Goal: Information Seeking & Learning: Learn about a topic

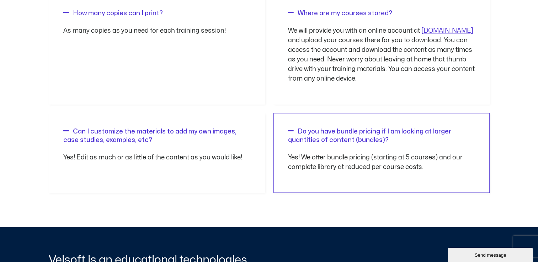
click at [319, 132] on link "Do you have bundle pricing if I am looking at larger quantities of content (bun…" at bounding box center [369, 136] width 163 height 14
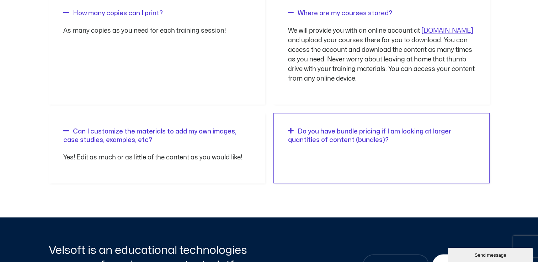
click at [328, 132] on link "Do you have bundle pricing if I am looking at larger quantities of content (bun…" at bounding box center [369, 136] width 163 height 14
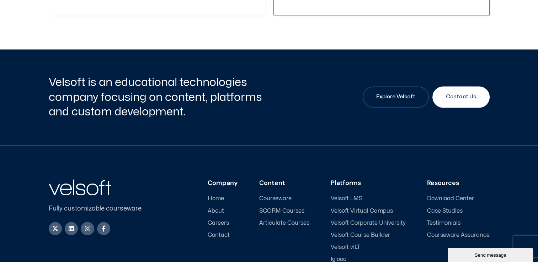
scroll to position [1100, 0]
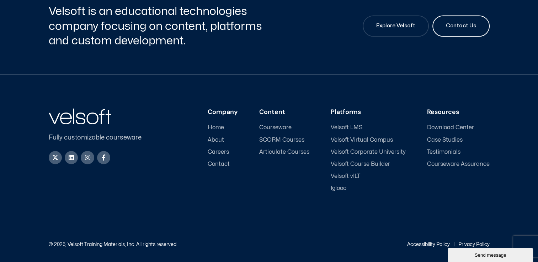
click at [465, 30] on link "Contact Us" at bounding box center [460, 25] width 57 height 21
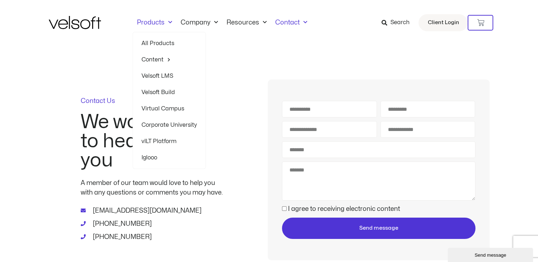
click at [171, 20] on span "Menu" at bounding box center [168, 23] width 7 height 12
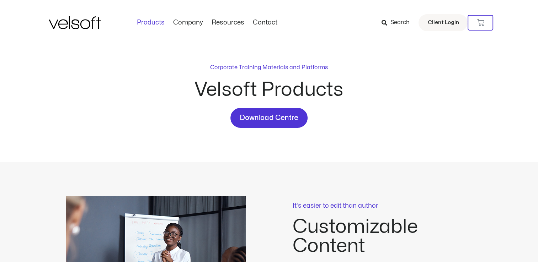
click at [159, 22] on link "Products" at bounding box center [151, 23] width 36 height 8
click at [171, 22] on span "Menu" at bounding box center [168, 23] width 7 height 12
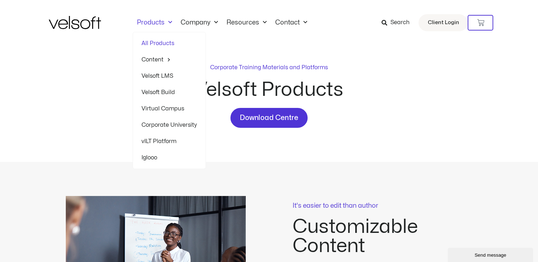
click at [159, 44] on link "All Products" at bounding box center [168, 43] width 55 height 16
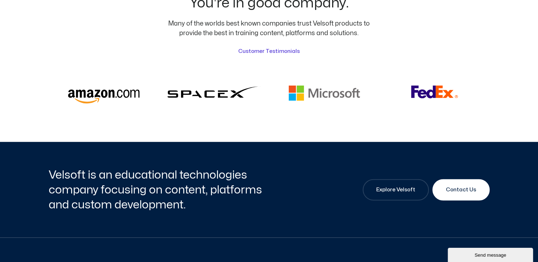
scroll to position [1884, 0]
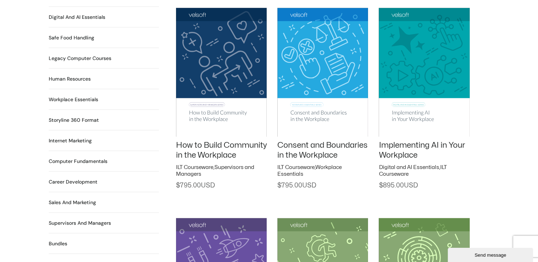
scroll to position [462, 0]
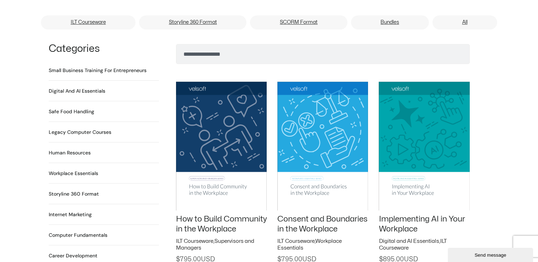
click at [80, 67] on h2 "Small Business Training for Entrepreneurs 22 Products" at bounding box center [98, 70] width 98 height 7
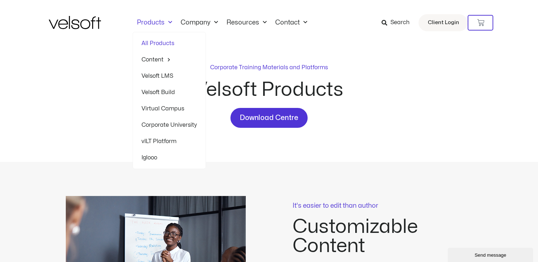
click at [169, 21] on span "Menu" at bounding box center [168, 23] width 7 height 12
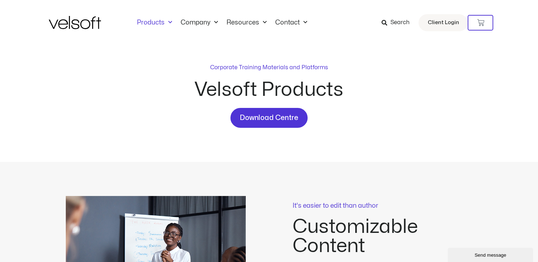
click at [169, 22] on span "Menu" at bounding box center [168, 23] width 7 height 12
click at [159, 20] on link "Products" at bounding box center [155, 23] width 44 height 8
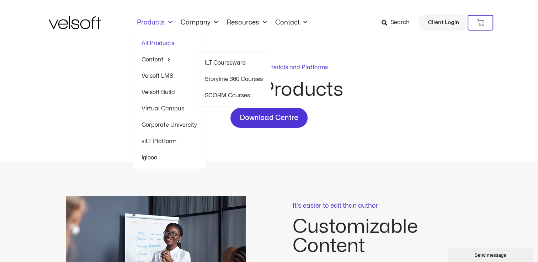
click at [159, 58] on link "Content" at bounding box center [168, 60] width 55 height 16
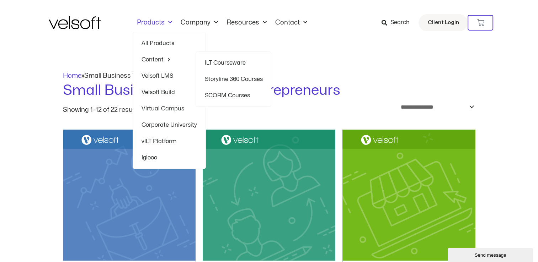
click at [155, 60] on link "Content" at bounding box center [168, 60] width 55 height 16
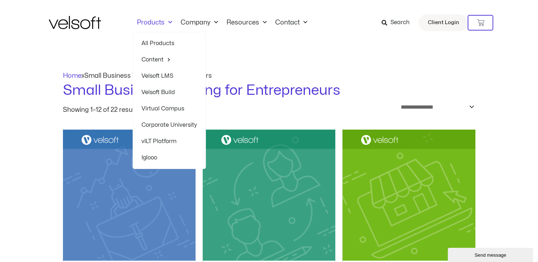
click at [156, 42] on link "All Products" at bounding box center [168, 43] width 55 height 16
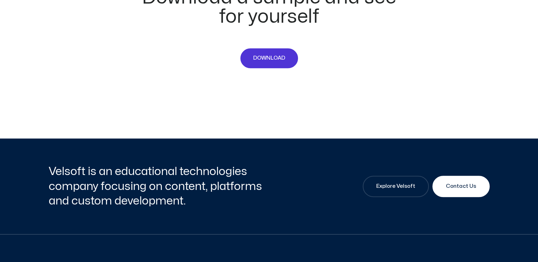
scroll to position [3306, 0]
